Goal: Task Accomplishment & Management: Manage account settings

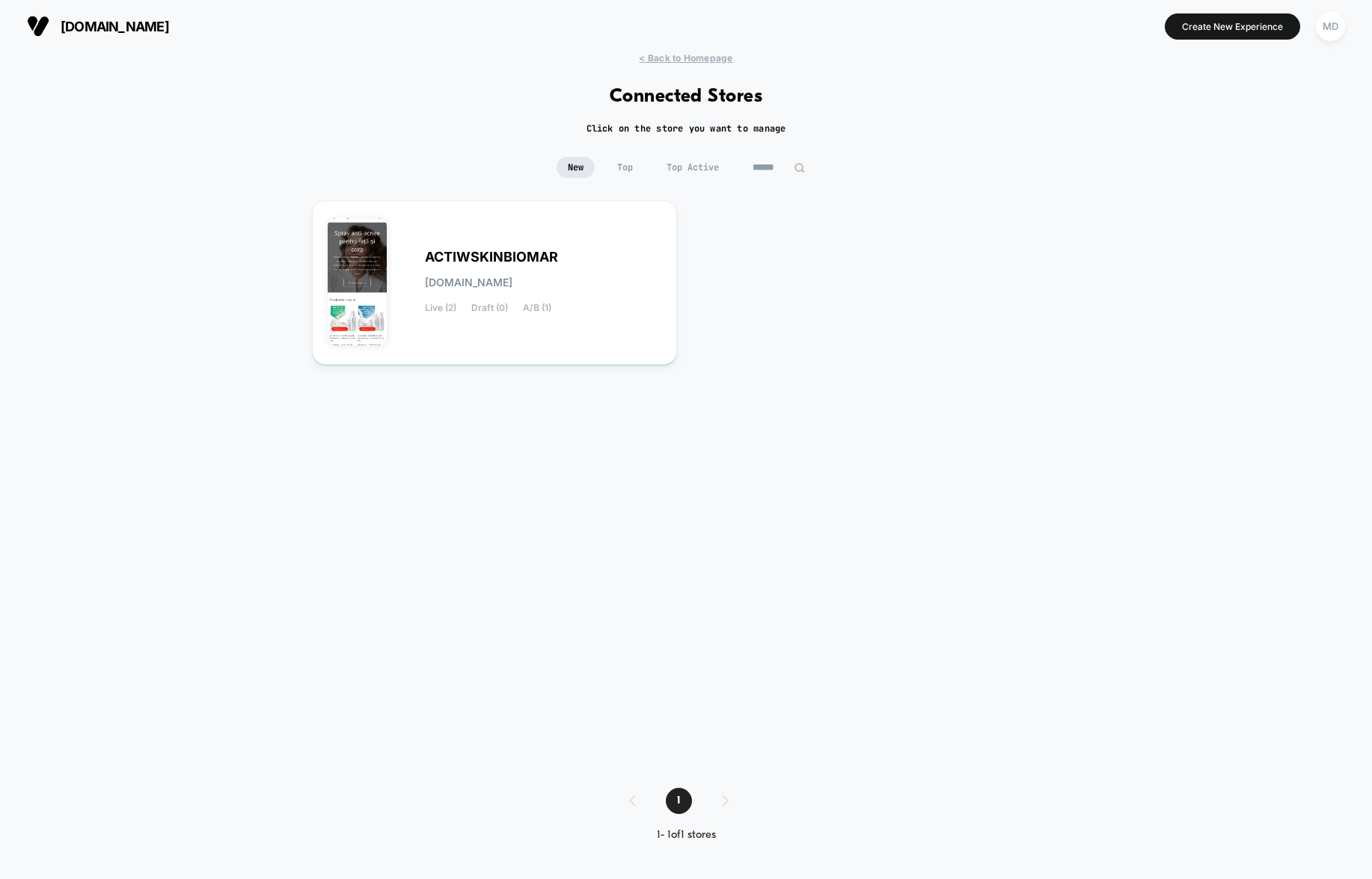
click at [830, 303] on div "ACTIWSKINBIOMAR [DOMAIN_NAME] Live (2) Draft (0) A/B (1)" at bounding box center [686, 479] width 748 height 558
click at [1333, 15] on div "MD" at bounding box center [1330, 26] width 29 height 29
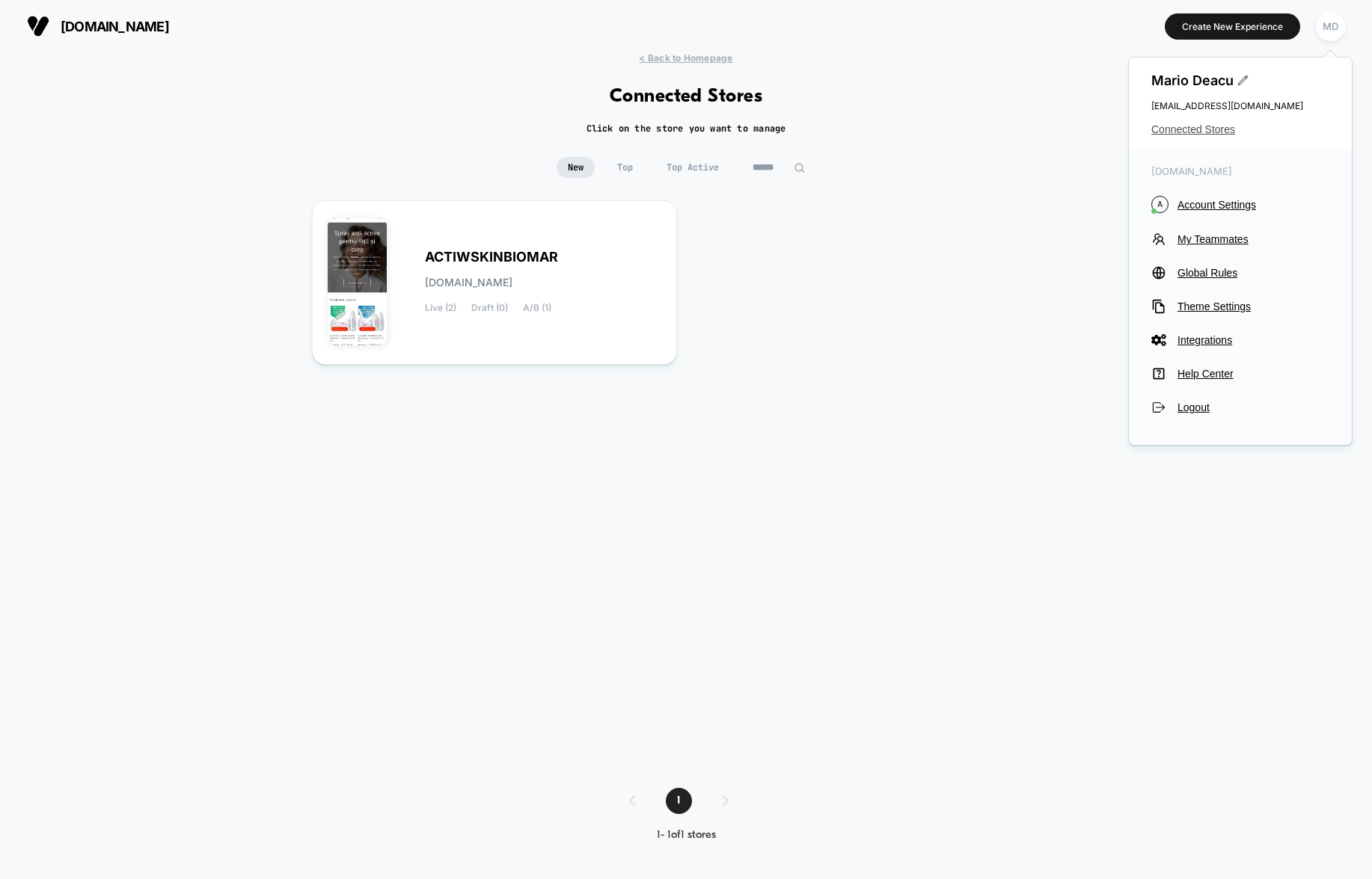
click at [1213, 129] on span "Connected Stores" at bounding box center [1240, 129] width 178 height 12
click at [1224, 208] on span "Account Settings" at bounding box center [1253, 204] width 152 height 12
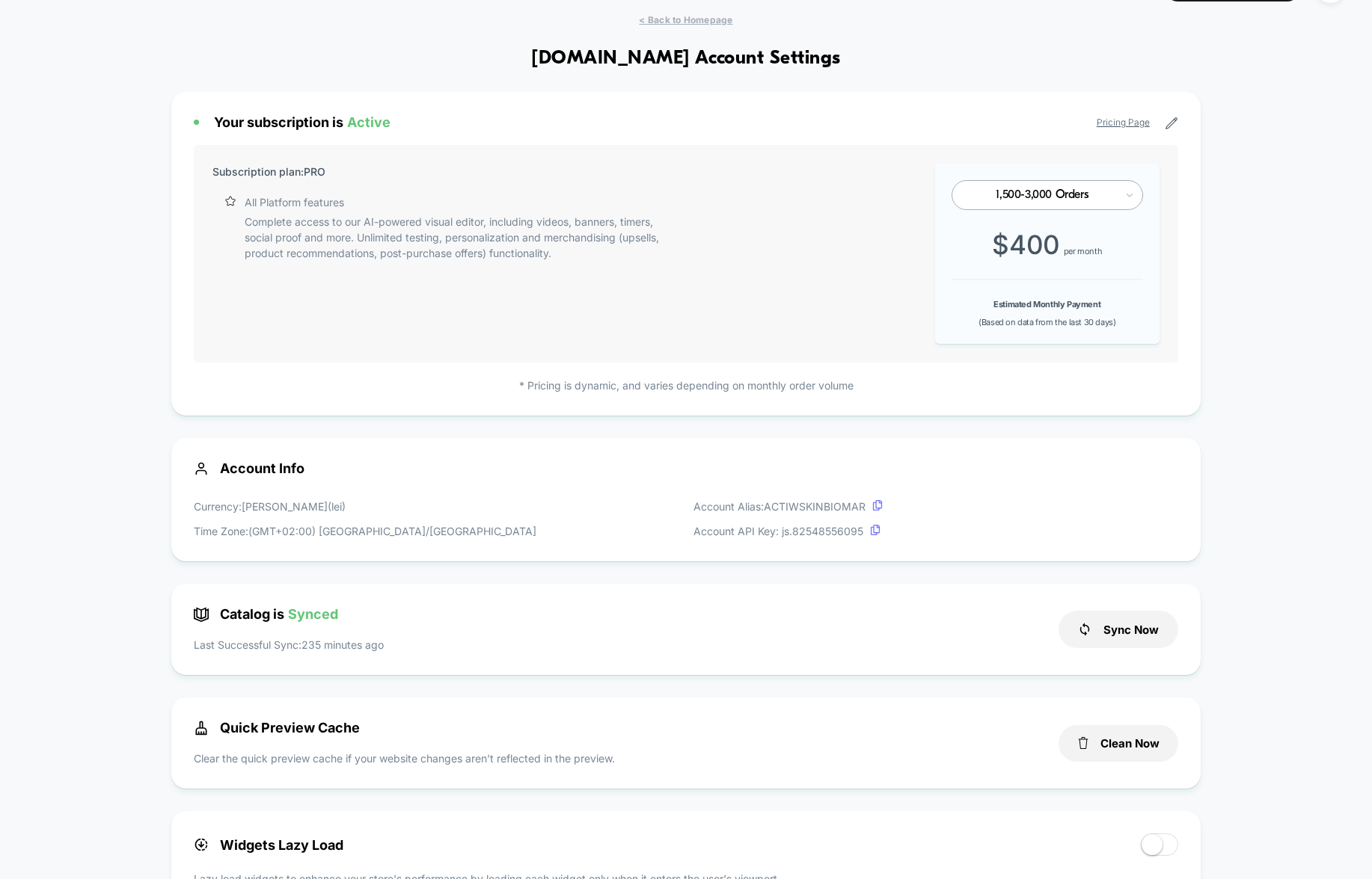
scroll to position [42, 0]
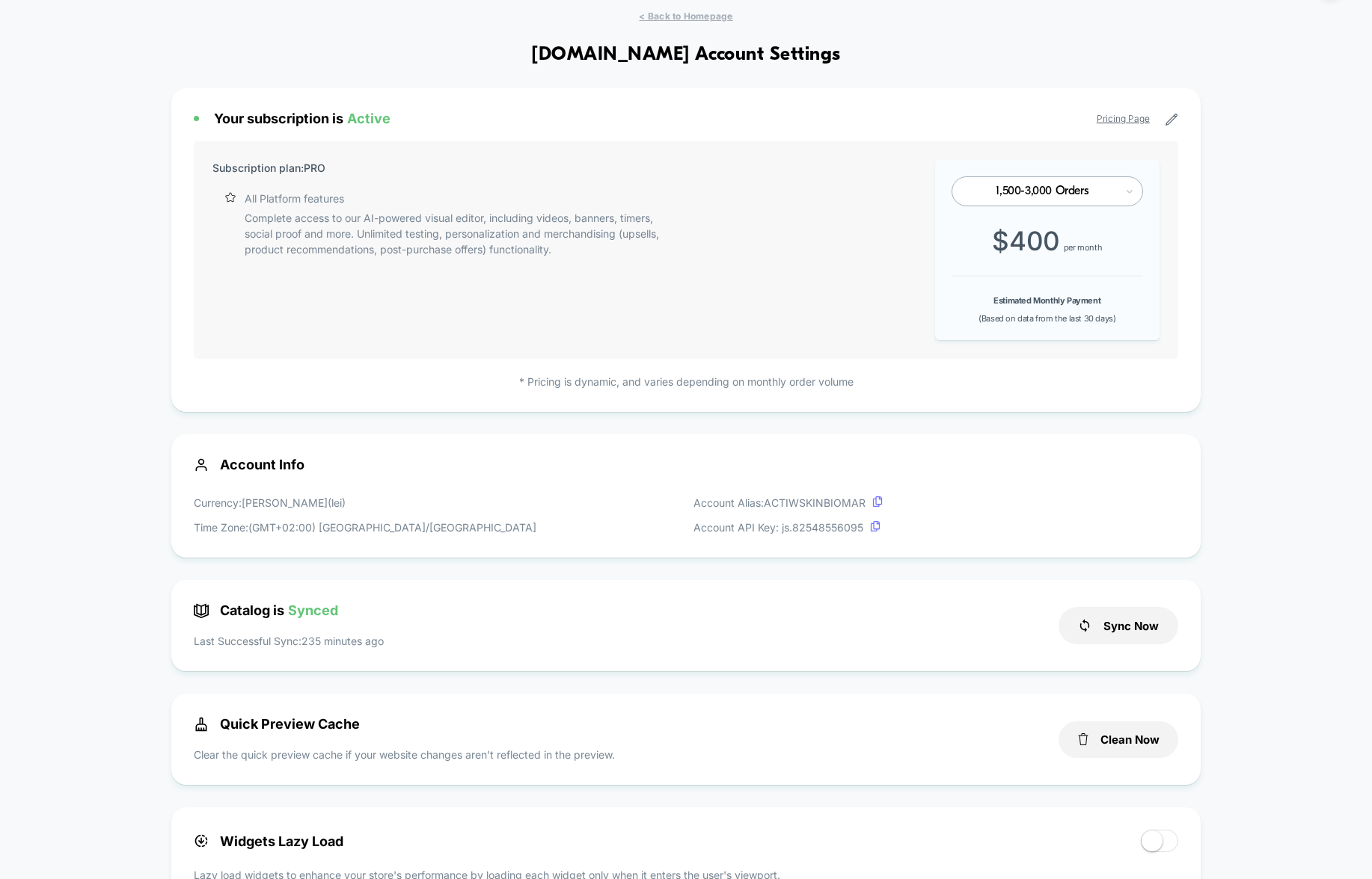
click at [1054, 200] on div "1,500-3,000 Orders" at bounding box center [1047, 192] width 192 height 30
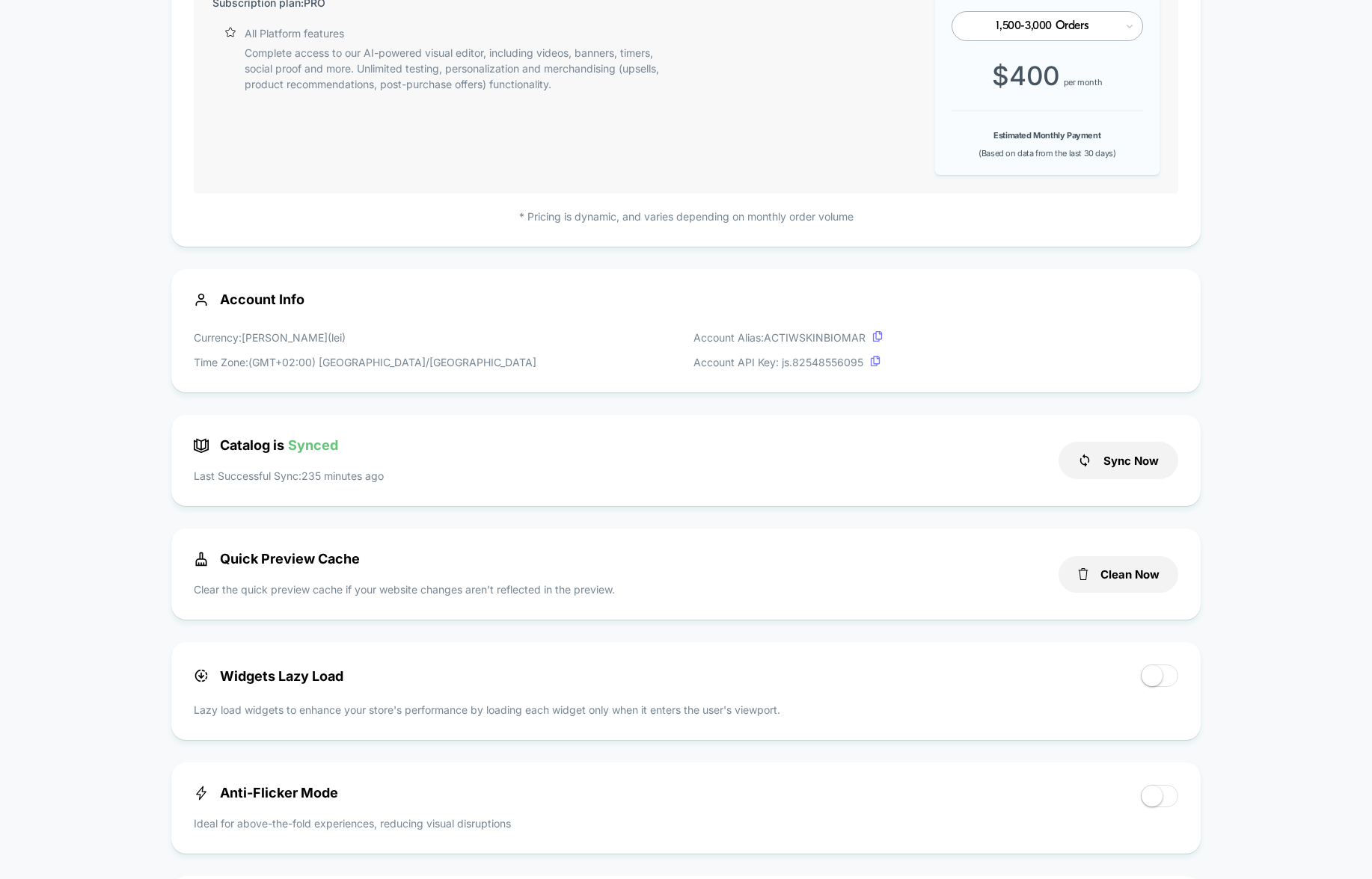
scroll to position [0, 0]
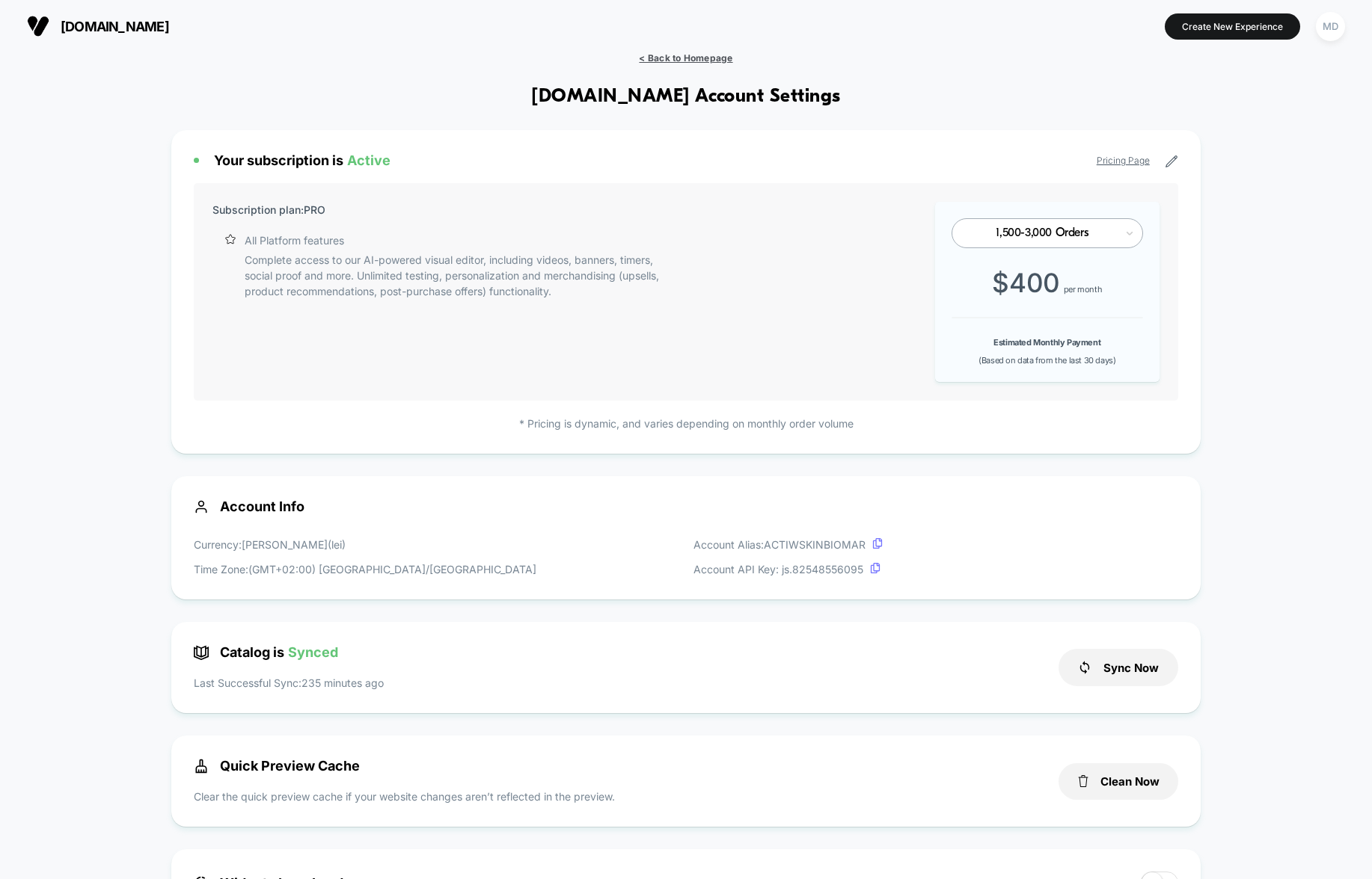
click at [680, 58] on span "< Back to Homepage" at bounding box center [685, 58] width 93 height 11
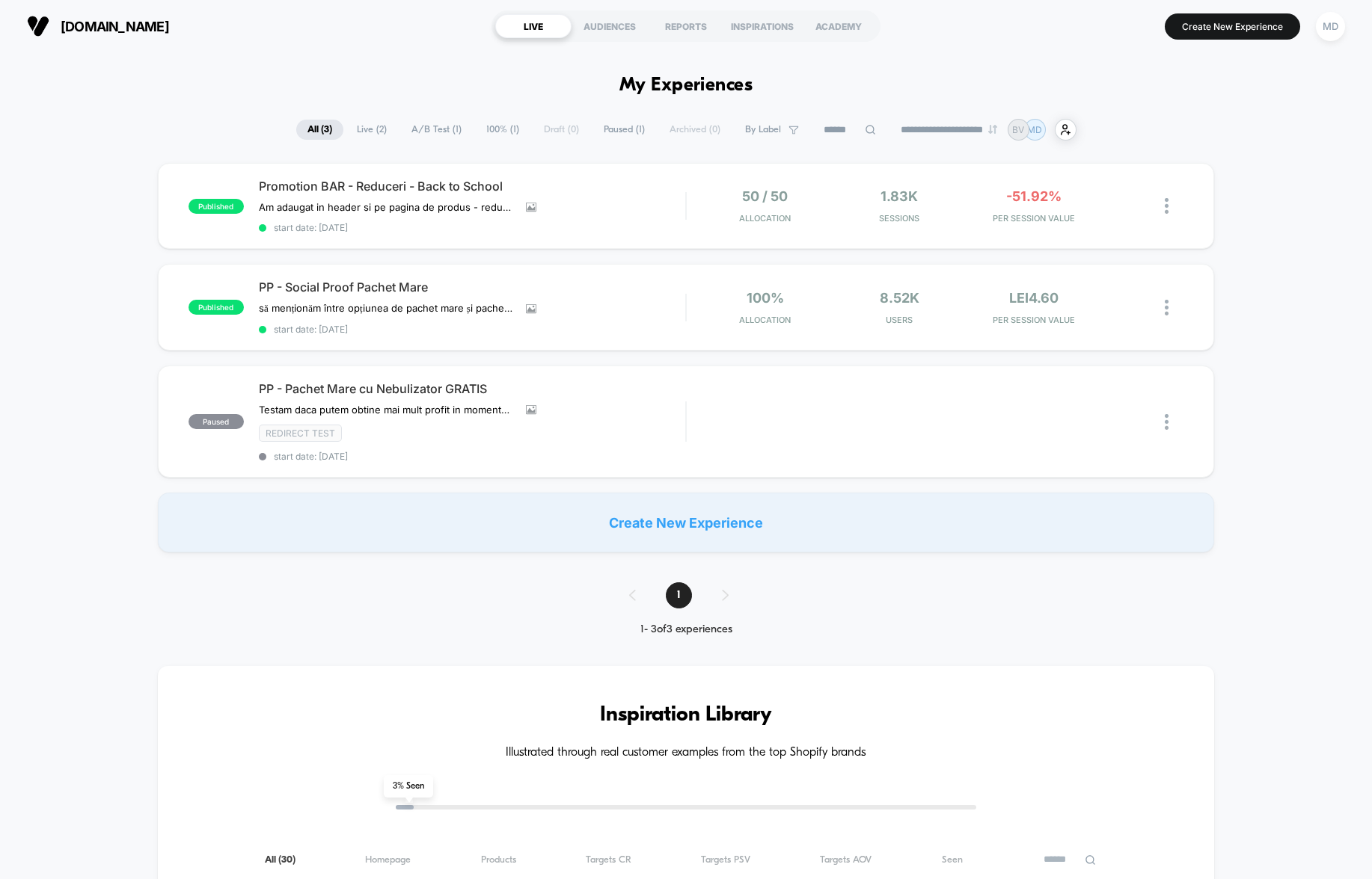
click at [1344, 29] on button "MD" at bounding box center [1330, 26] width 38 height 31
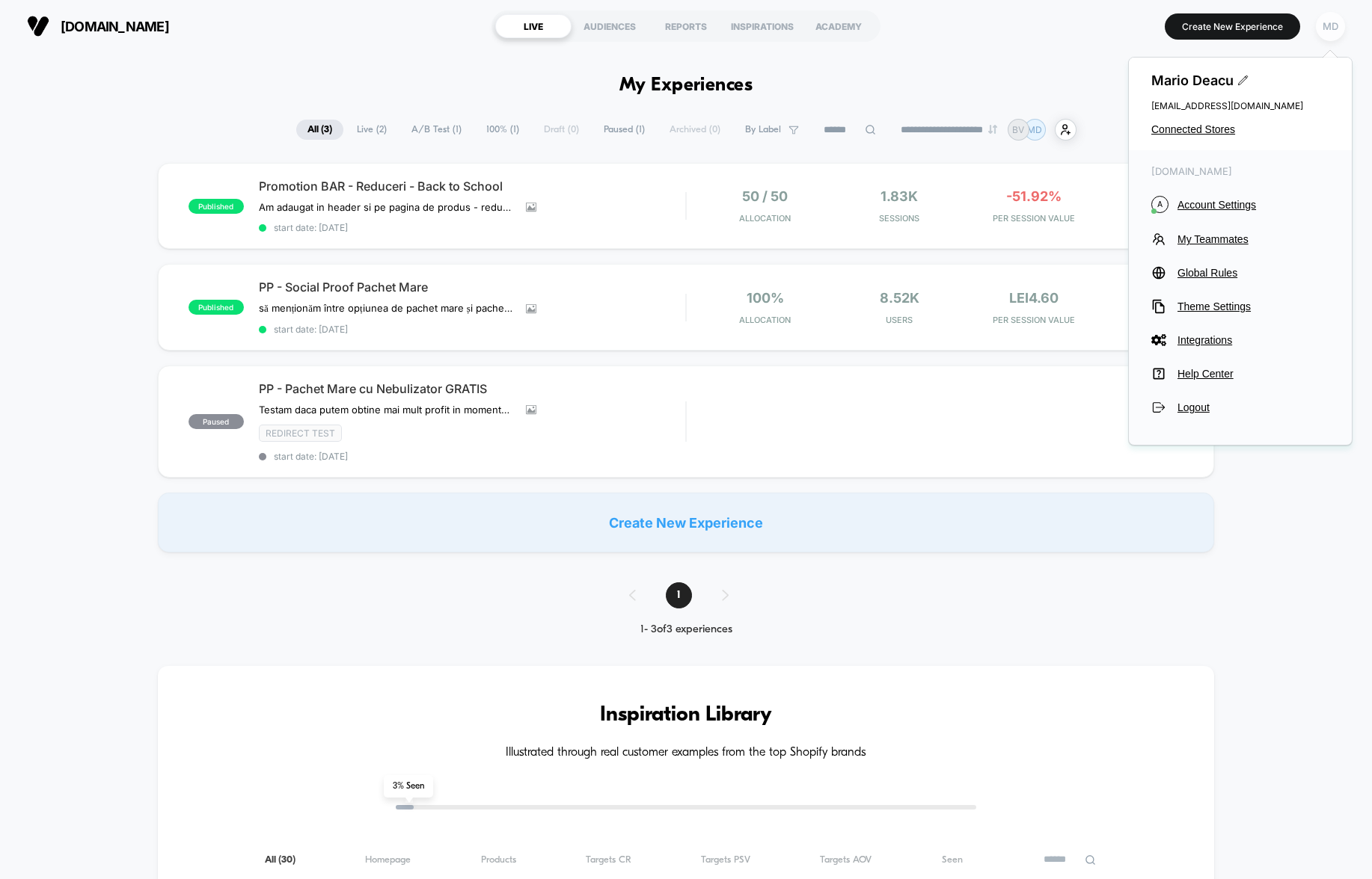
click at [1326, 29] on div "MD" at bounding box center [1330, 26] width 29 height 29
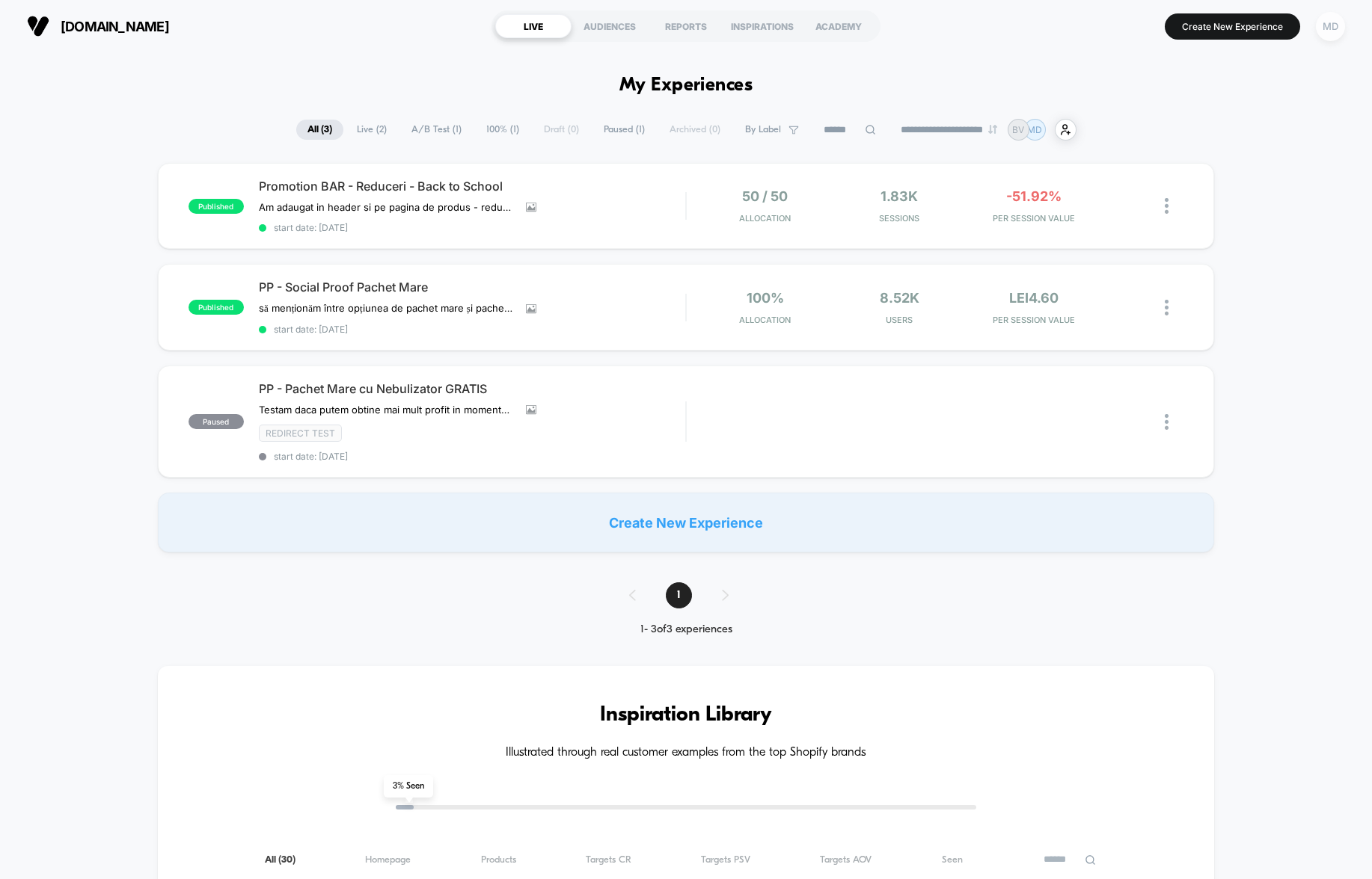
click at [1326, 28] on div "MD" at bounding box center [1330, 26] width 29 height 29
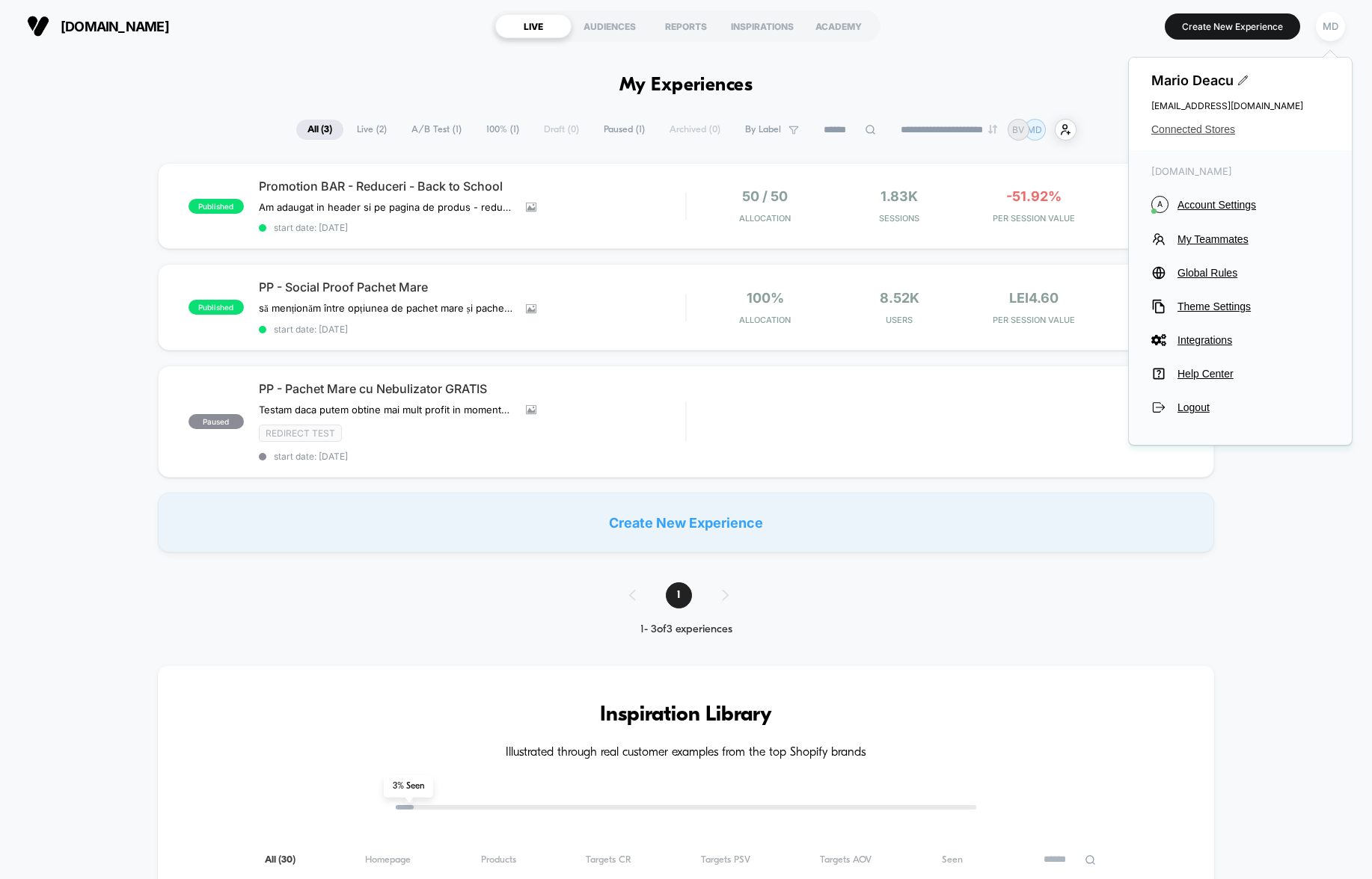
click at [1206, 127] on span "Connected Stores" at bounding box center [1240, 129] width 178 height 12
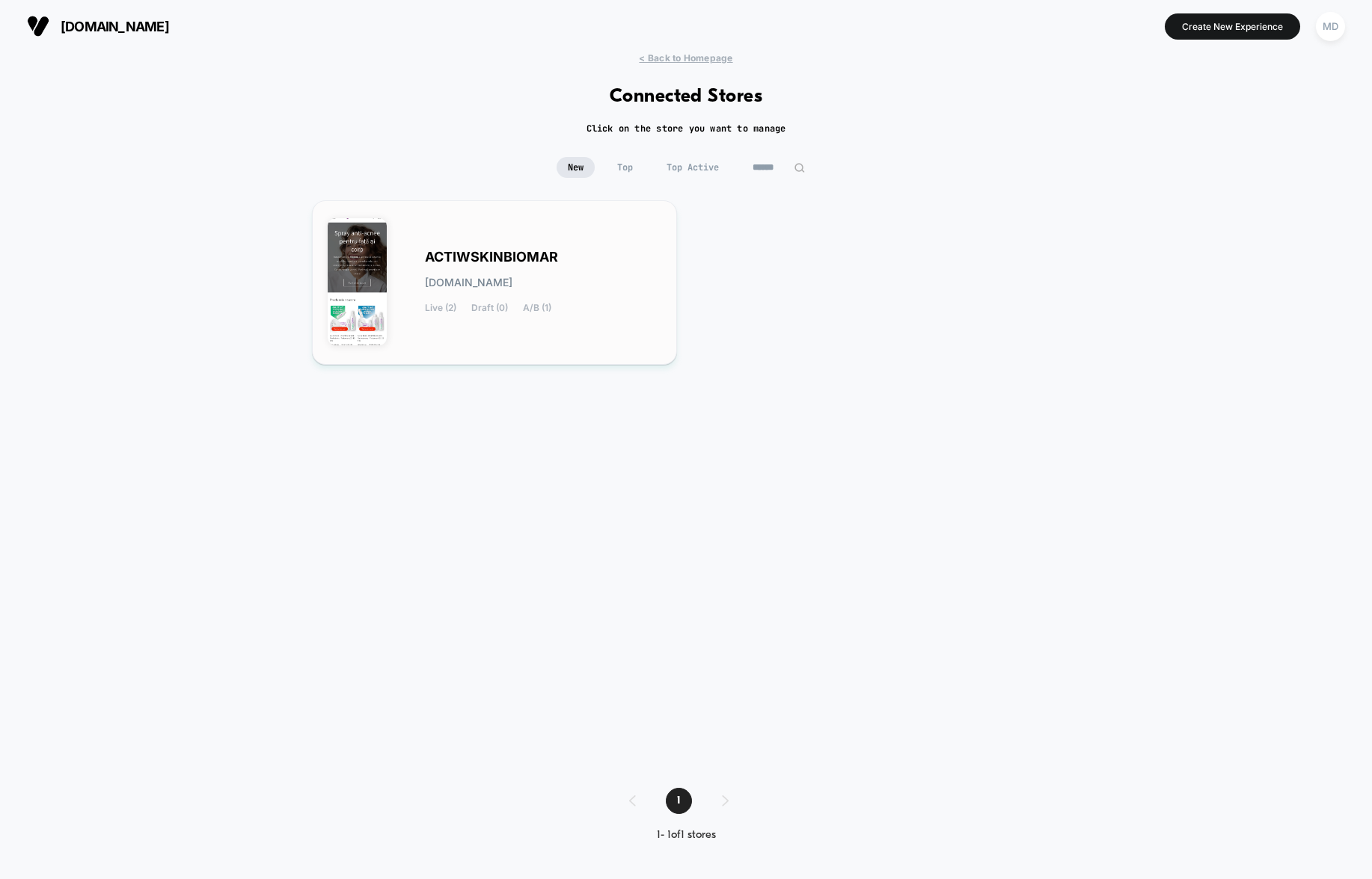
click at [608, 297] on div "ACTIWSKINBIOMAR [DOMAIN_NAME] Live (2) Draft (0) A/B (1)" at bounding box center [542, 282] width 236 height 62
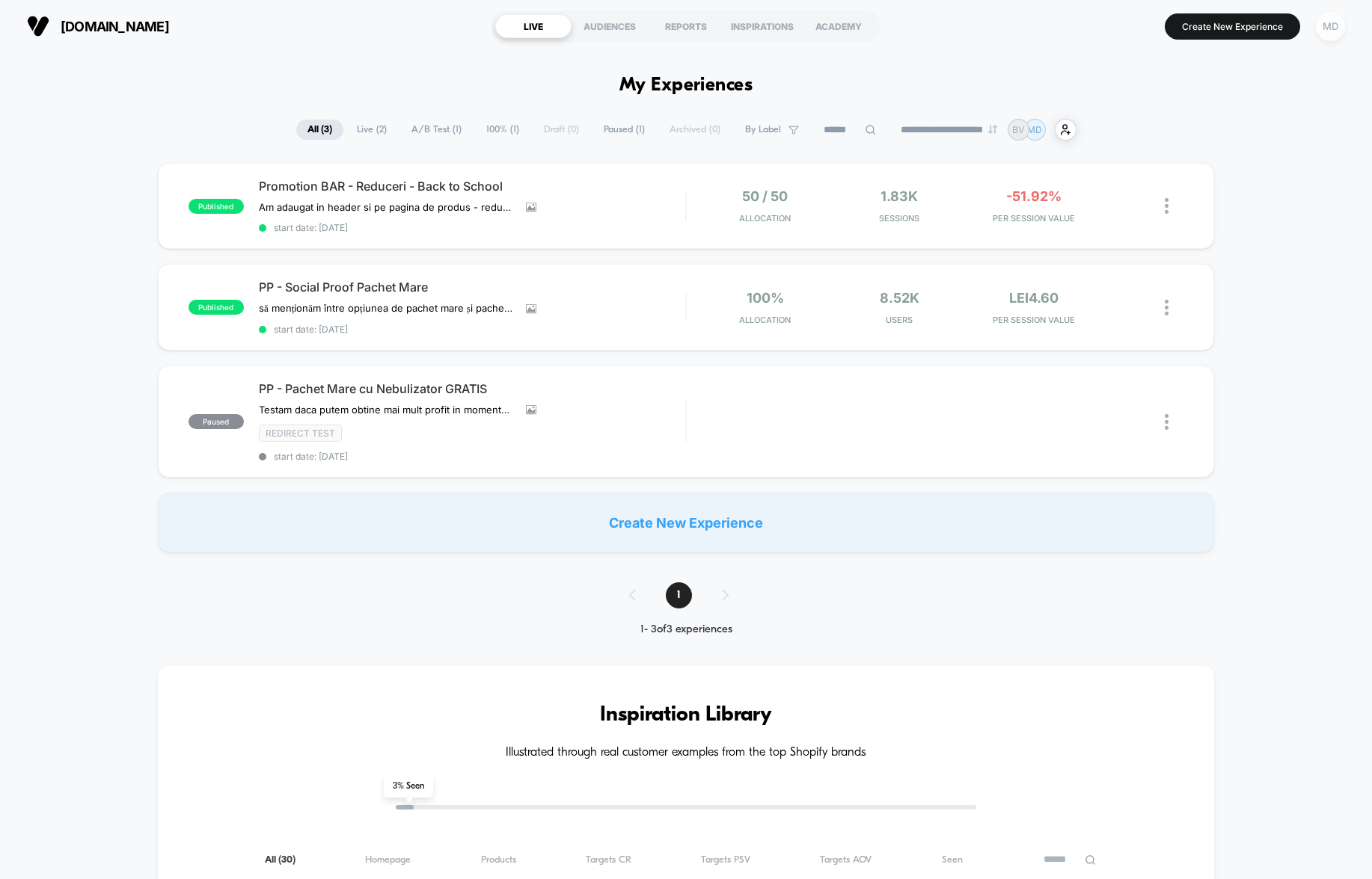
click at [1322, 31] on div "MD" at bounding box center [1330, 26] width 29 height 29
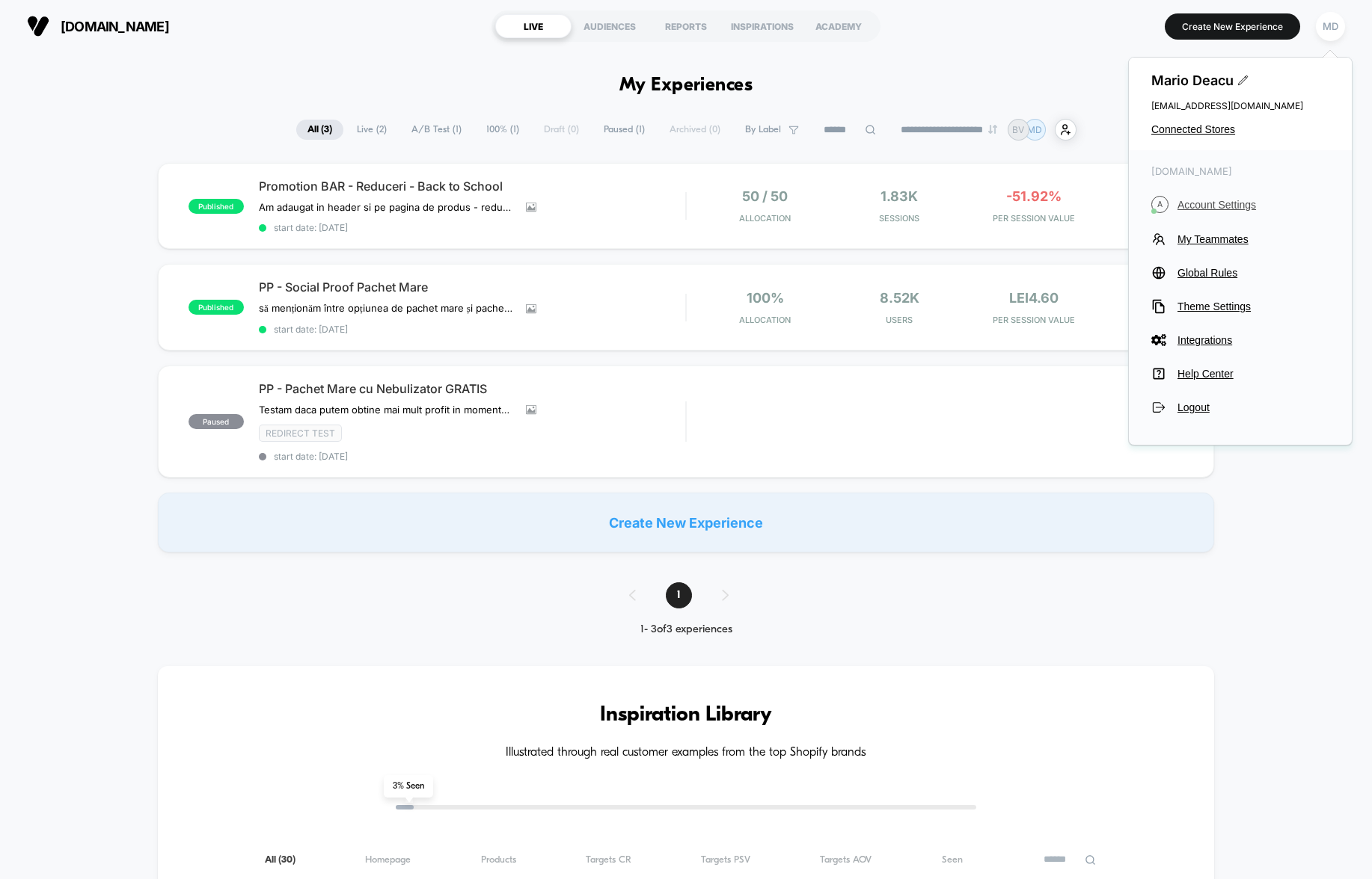
click at [1208, 199] on span "Account Settings" at bounding box center [1253, 204] width 152 height 12
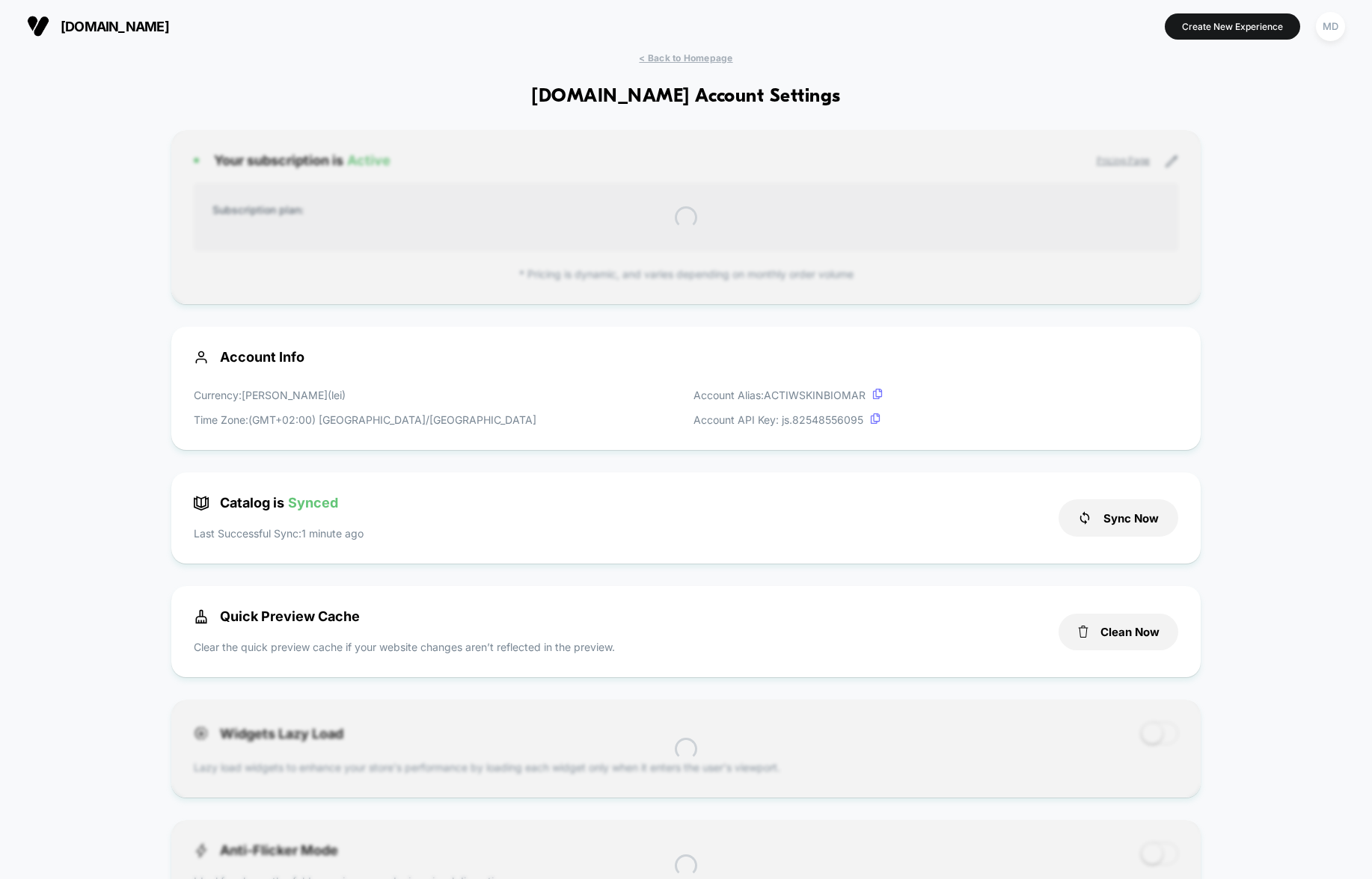
scroll to position [202, 0]
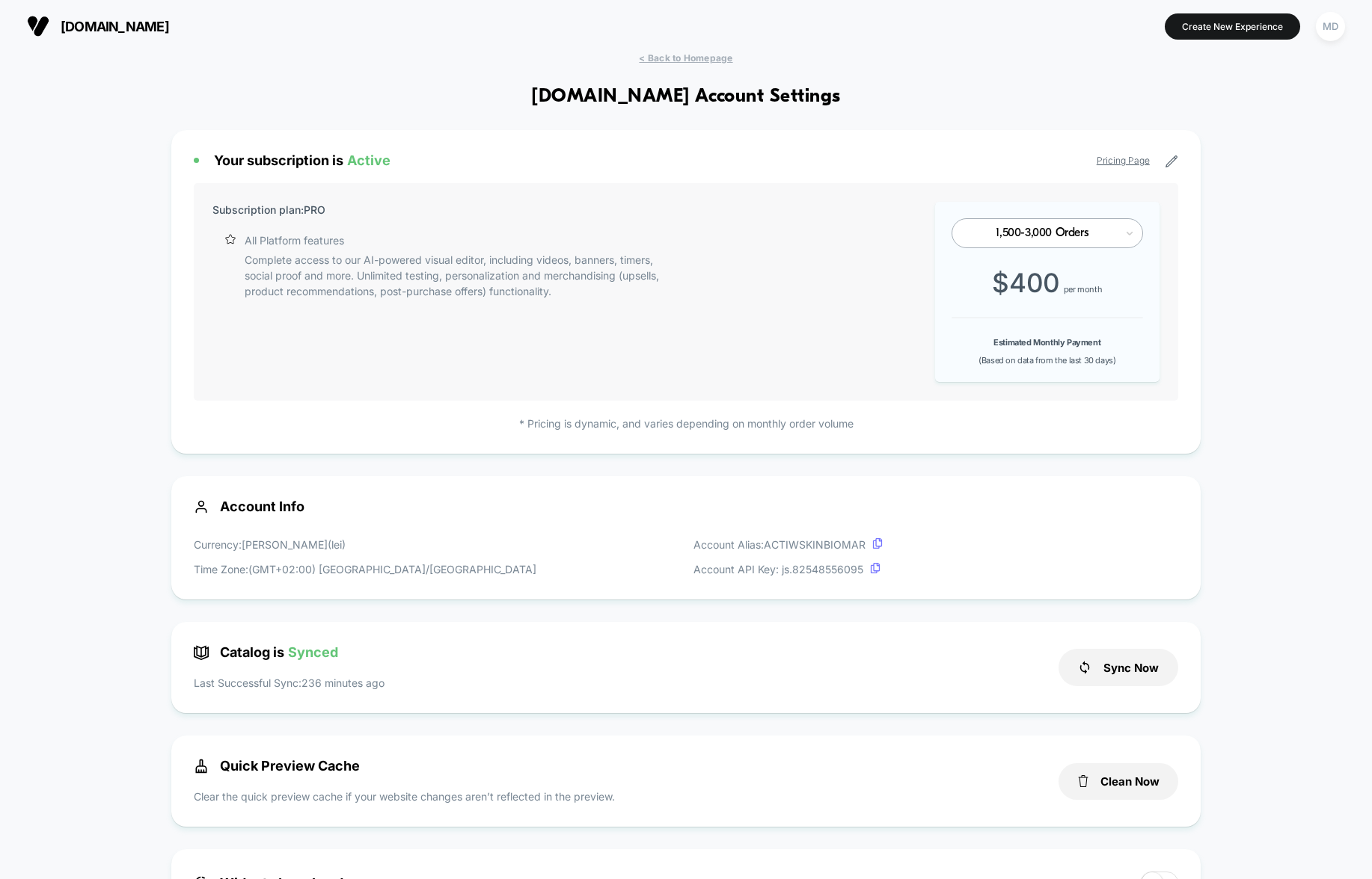
click at [1094, 227] on div "1,500-3,000 Orders" at bounding box center [1042, 234] width 147 height 14
click at [1031, 245] on div "1,500-3,000 Orders" at bounding box center [1047, 234] width 192 height 30
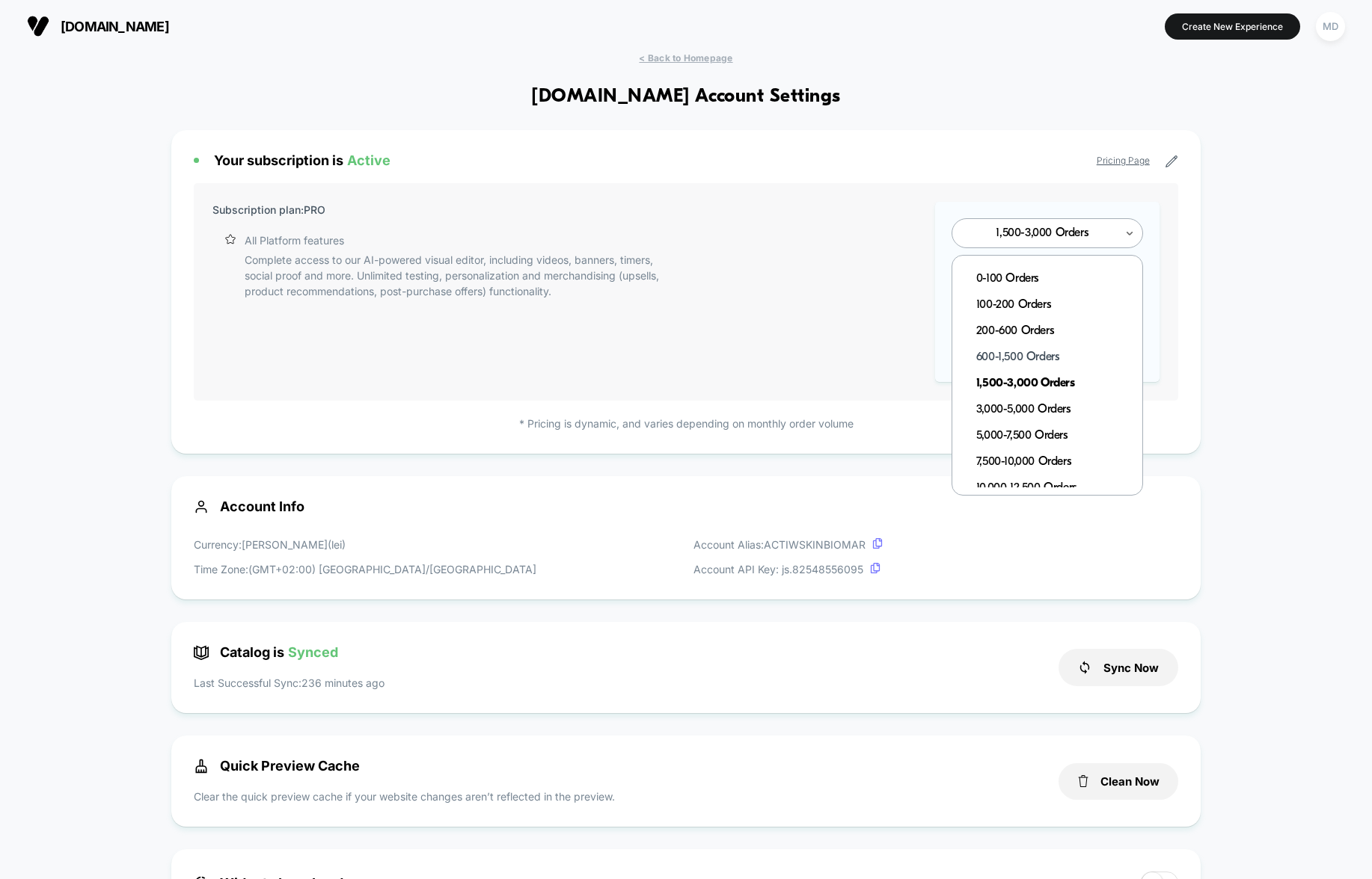
click at [1026, 350] on div "600-1,500 Orders" at bounding box center [1055, 357] width 175 height 26
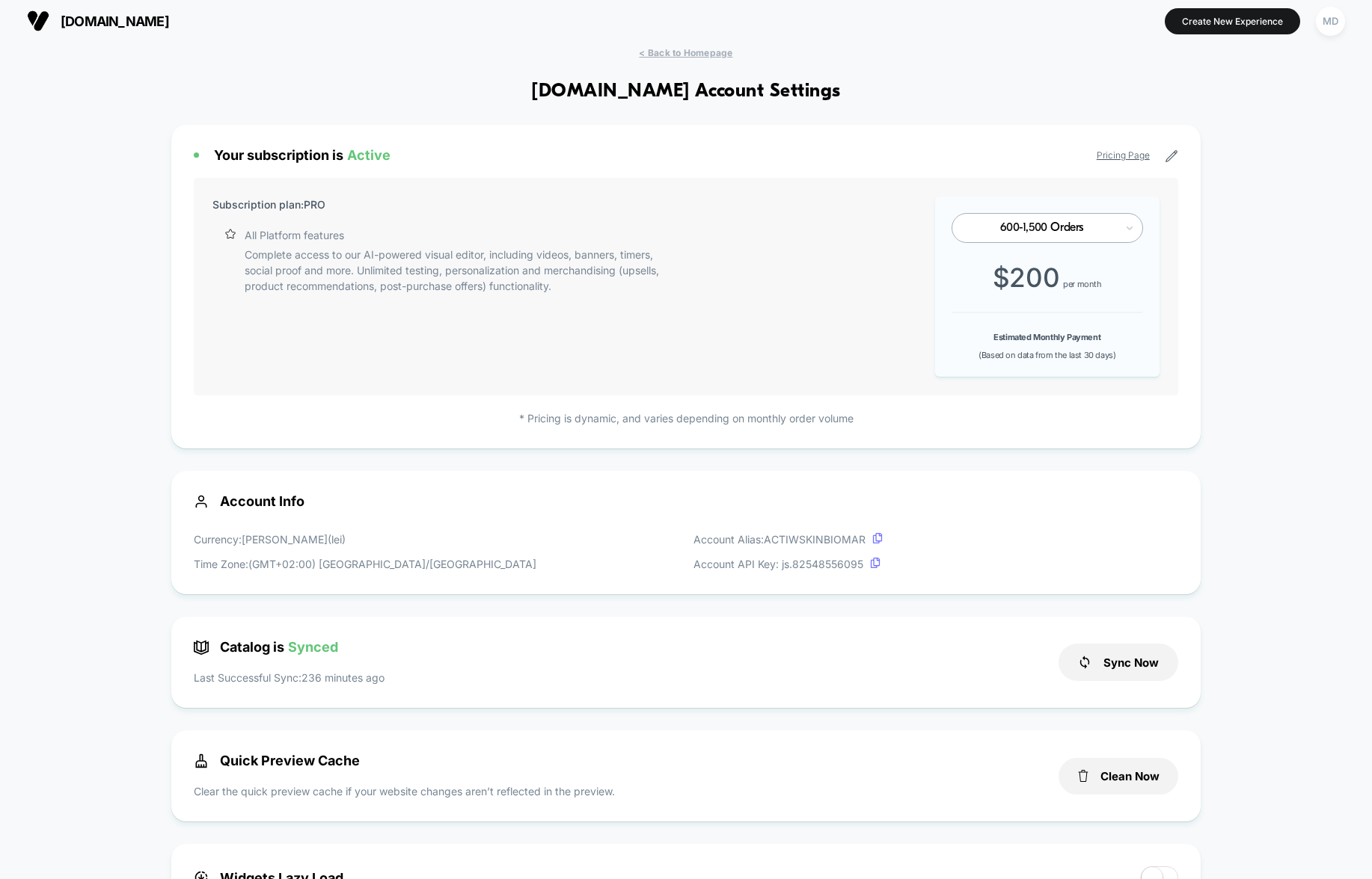
scroll to position [6, 0]
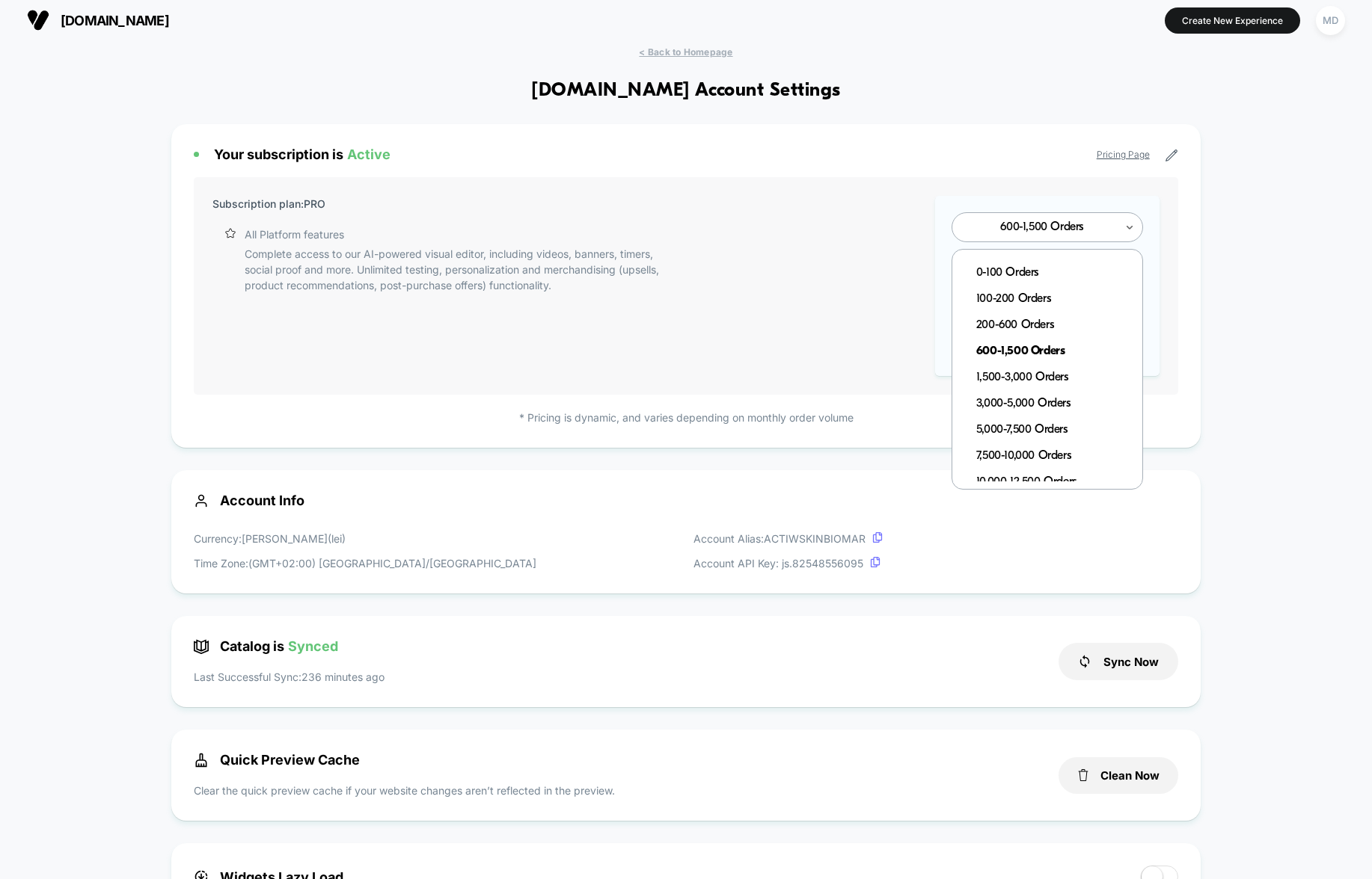
click at [1051, 230] on div at bounding box center [1042, 226] width 147 height 9
click at [1124, 152] on link "Pricing Page" at bounding box center [1123, 155] width 53 height 11
